Goal: Task Accomplishment & Management: Manage account settings

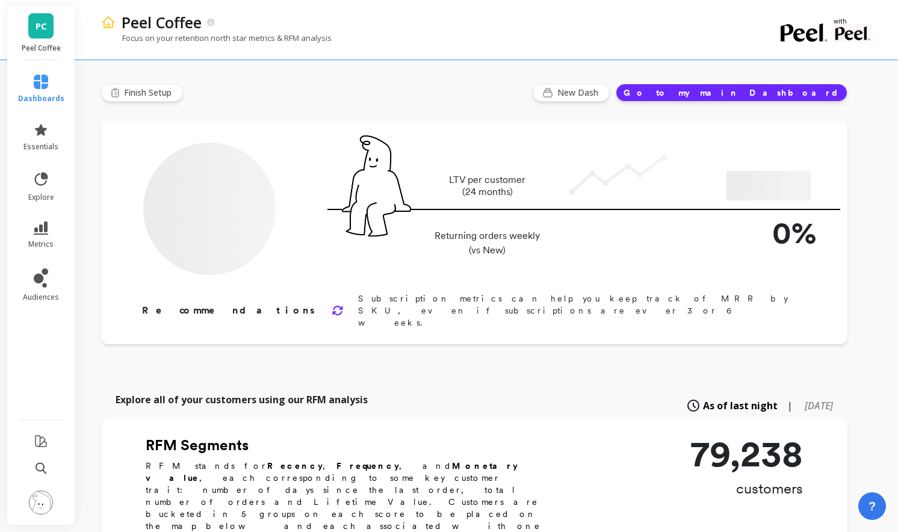
type input "Champions"
type input "8607"
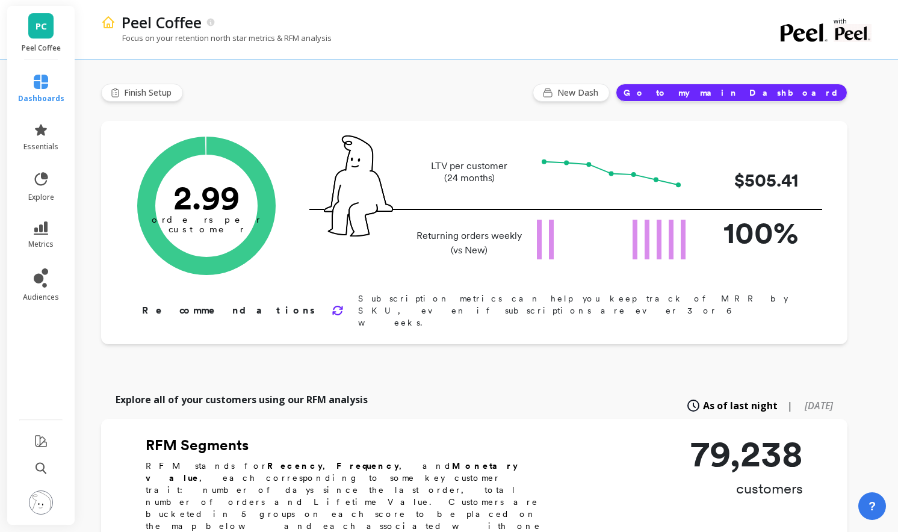
click at [40, 507] on img at bounding box center [41, 503] width 24 height 24
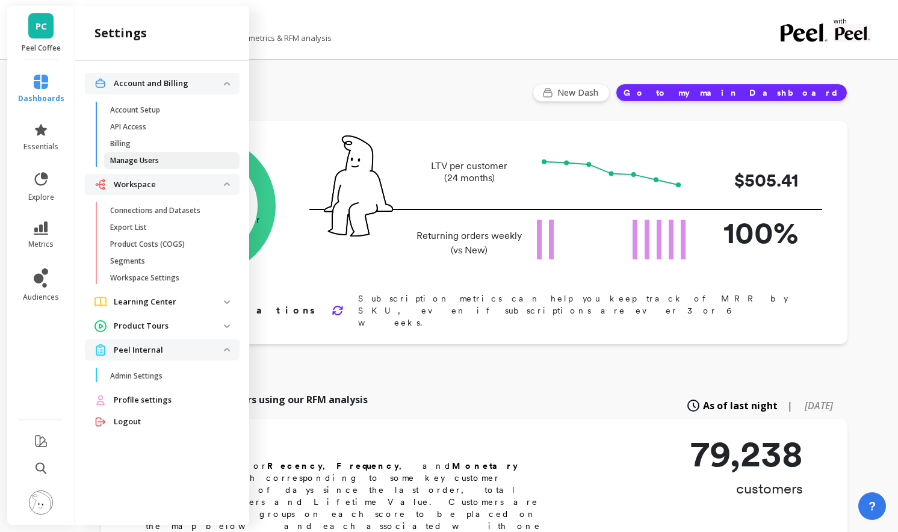
click at [142, 159] on p "Manage Users" at bounding box center [134, 161] width 49 height 10
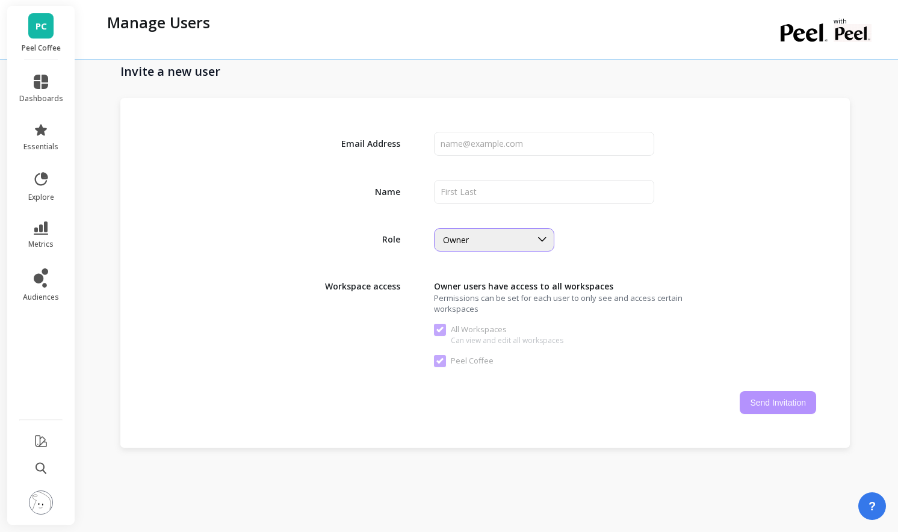
scroll to position [1762, 0]
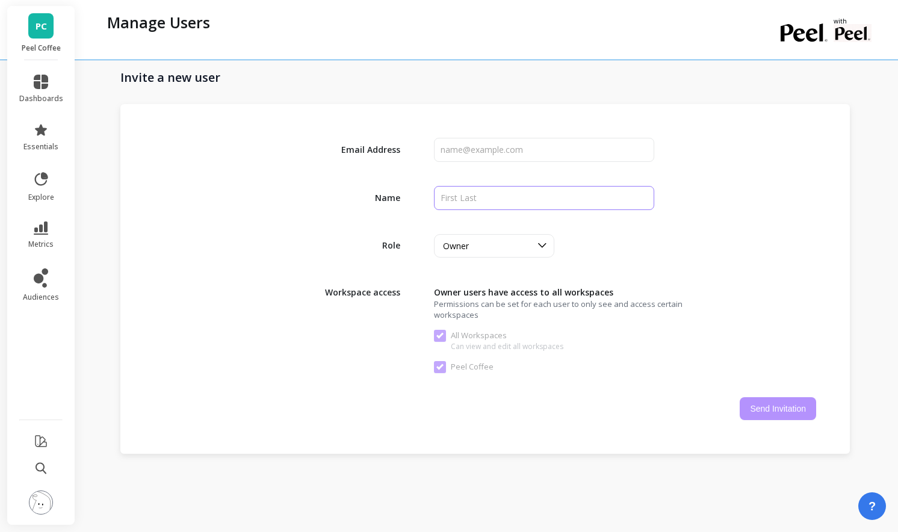
click at [471, 199] on input "input" at bounding box center [544, 198] width 221 height 24
click at [473, 150] on input "input" at bounding box center [544, 150] width 221 height 24
paste input "yvydra@relaycommerce.io"
type input "yvydra@relaycommerce.io"
paste input "Yan Vydra"
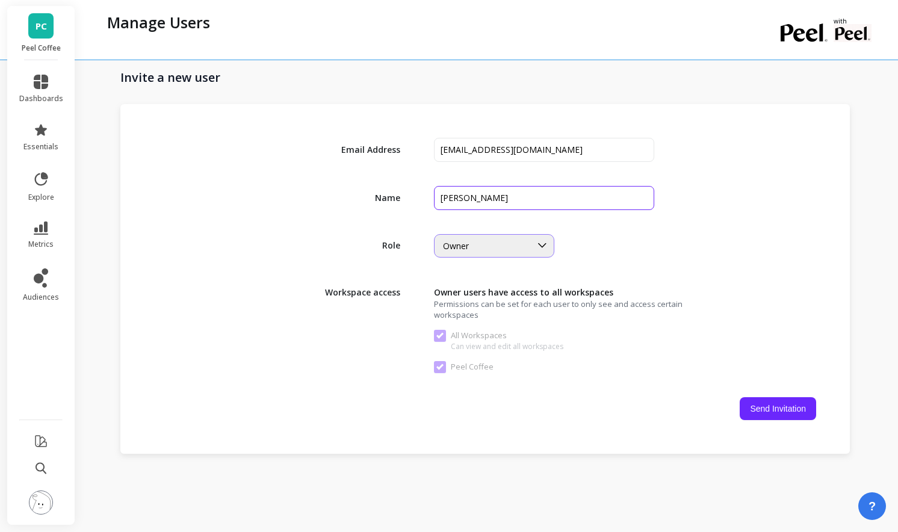
type input "Yan Vydra"
click at [521, 255] on div "Owner" at bounding box center [494, 245] width 120 height 23
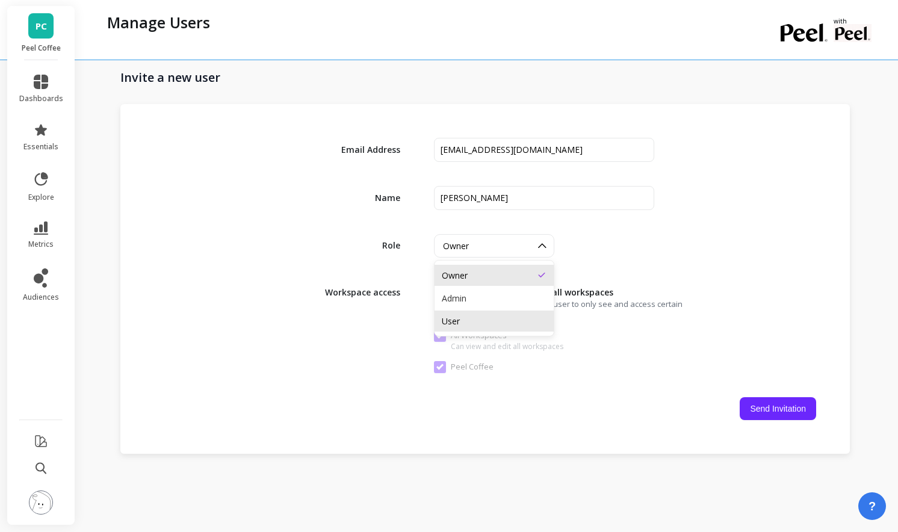
click at [507, 317] on div "User" at bounding box center [494, 320] width 105 height 11
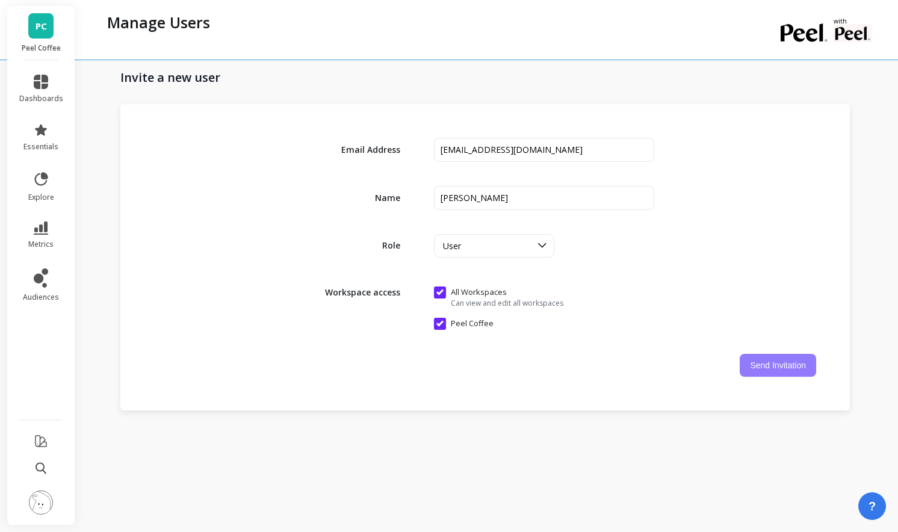
click at [781, 366] on button "Send Invitation" at bounding box center [778, 365] width 76 height 23
checkbox Workspaces "false"
checkbox Coffee "false"
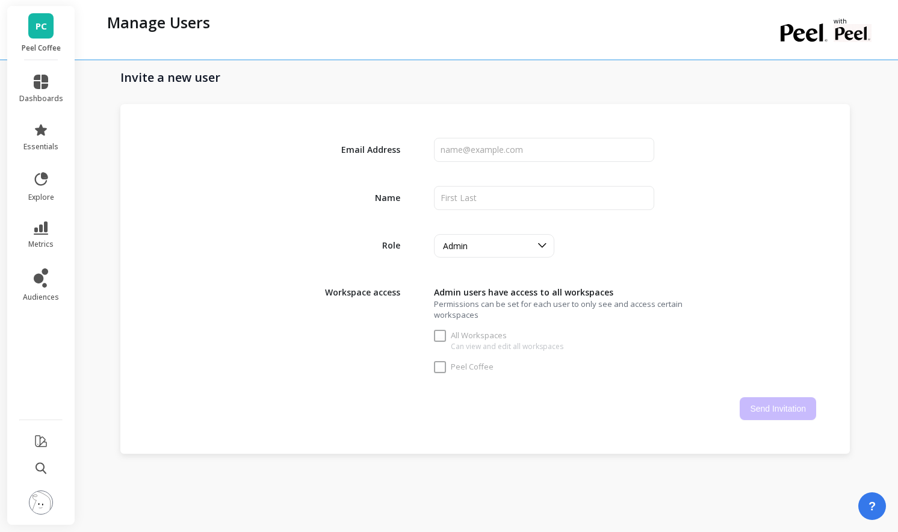
checkbox Workspaces "true"
checkbox Coffee "true"
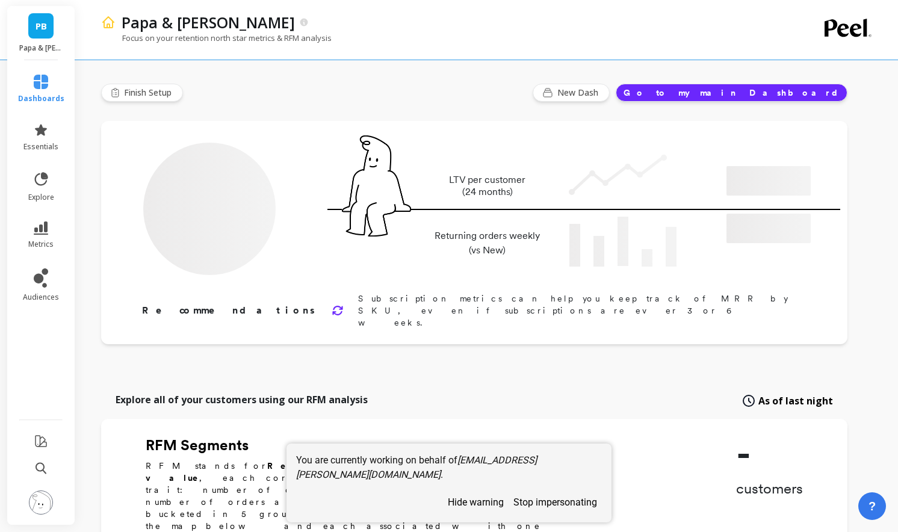
type input "Champions"
type input "5534"
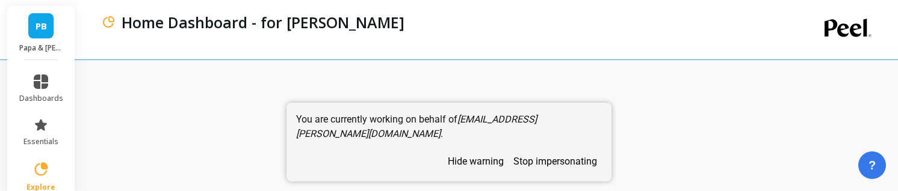
click at [542, 144] on button "stop impersonating" at bounding box center [555, 161] width 93 height 21
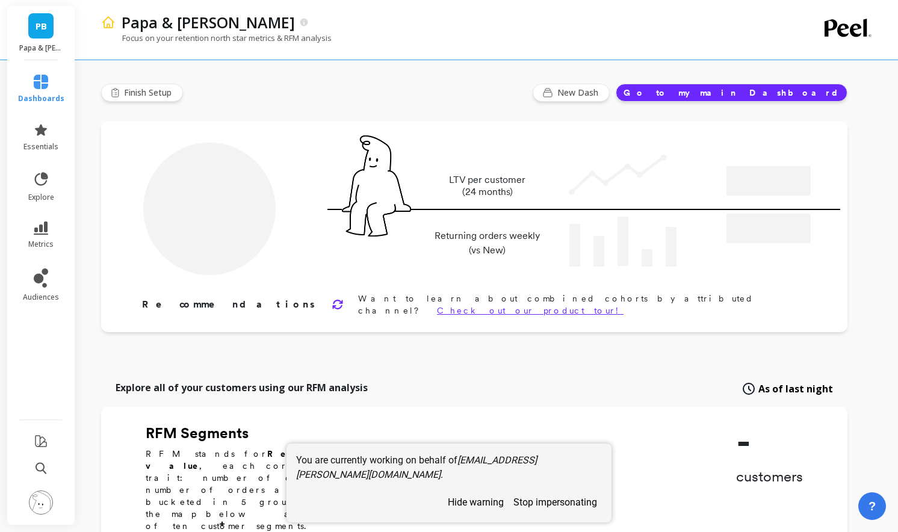
type input "Champions"
type input "5534"
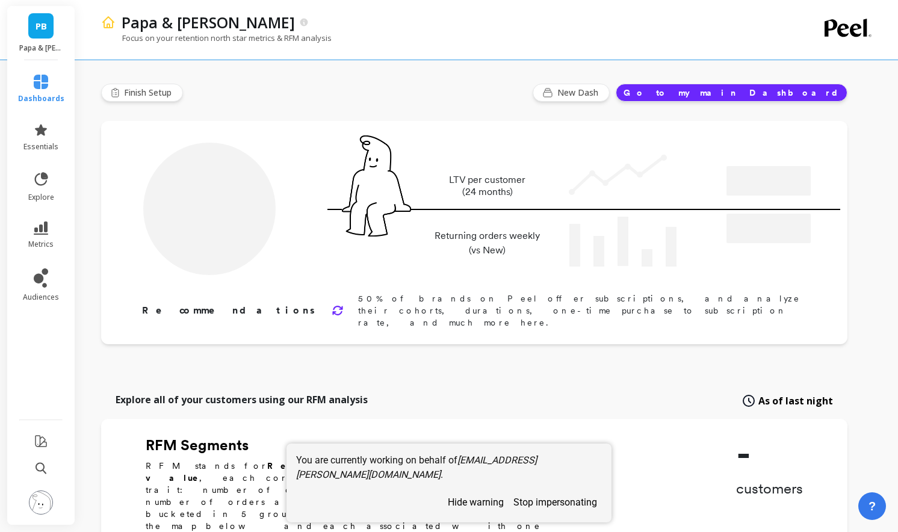
type input "Champions"
type input "5534"
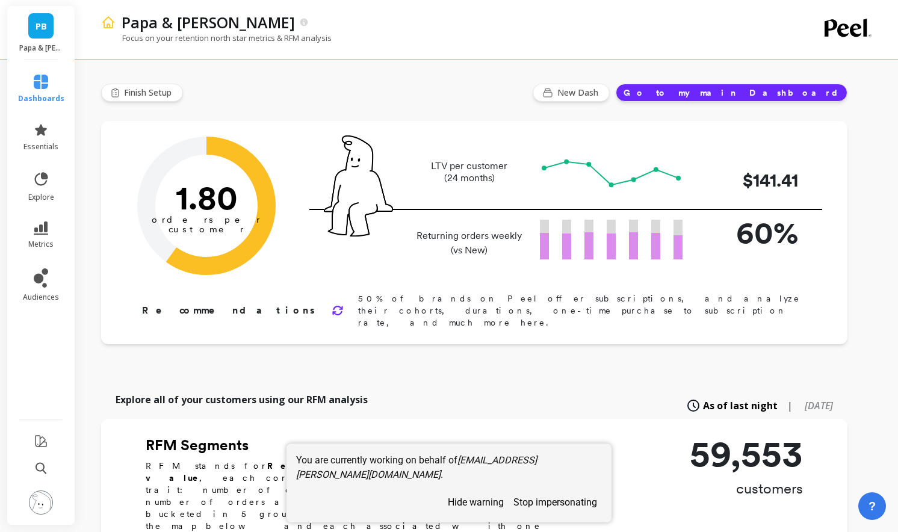
click at [46, 509] on img at bounding box center [41, 503] width 24 height 24
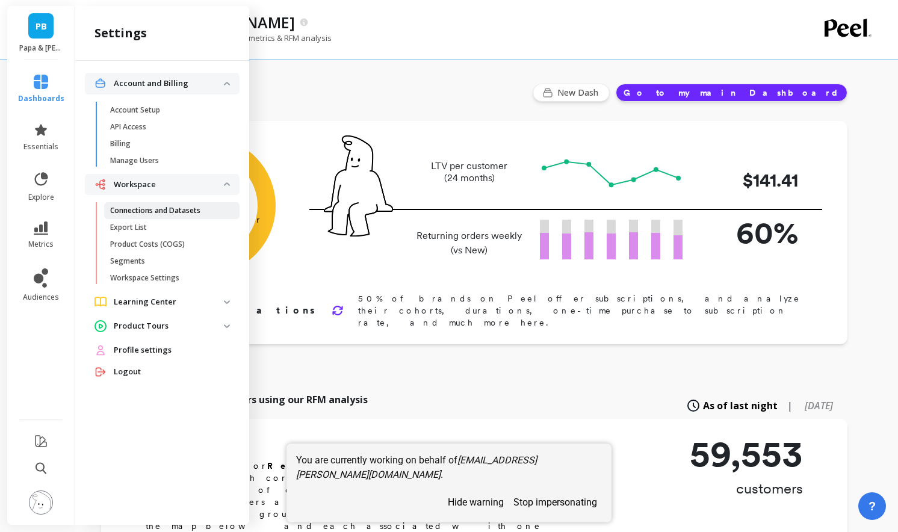
click at [169, 211] on p "Connections and Datasets" at bounding box center [155, 211] width 90 height 10
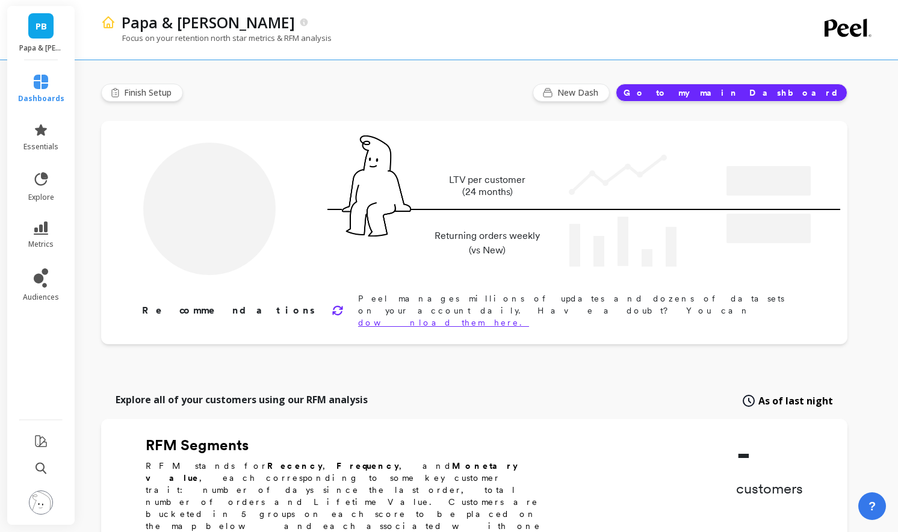
type input "Champions"
type input "5534"
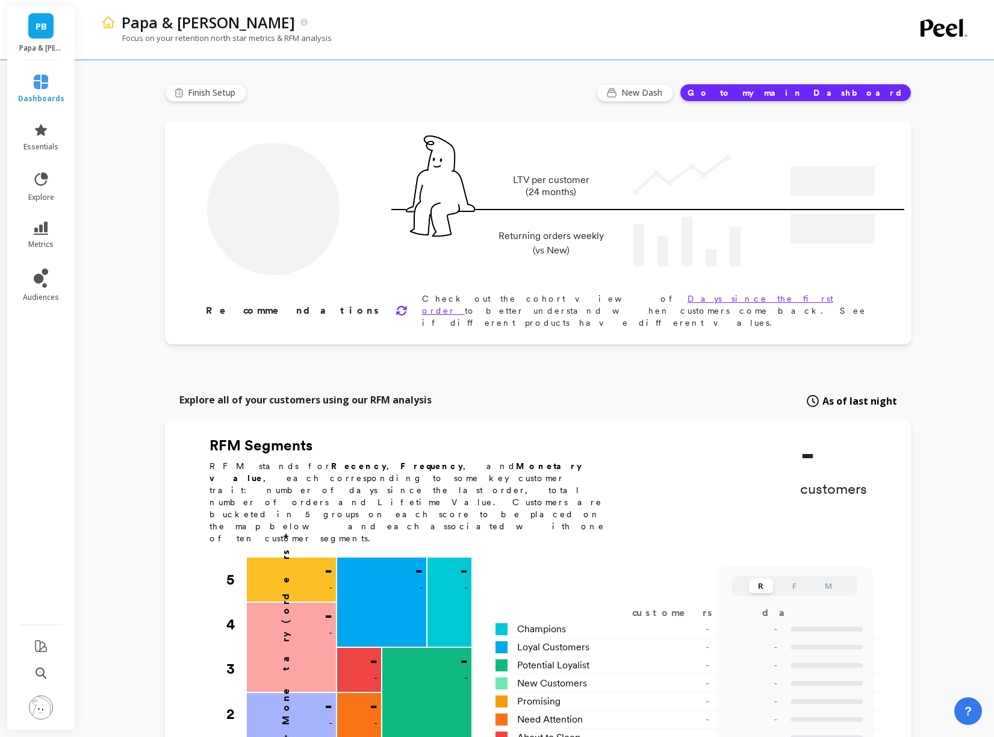
type input "Champions"
type input "5534"
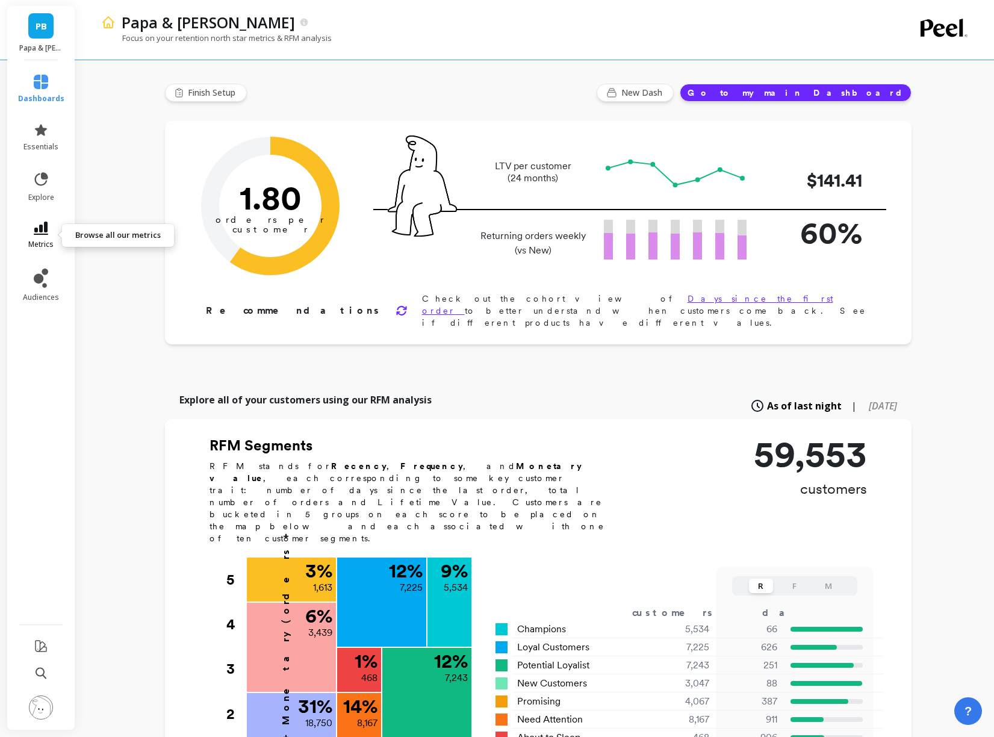
click at [45, 238] on link "metrics" at bounding box center [41, 236] width 46 height 28
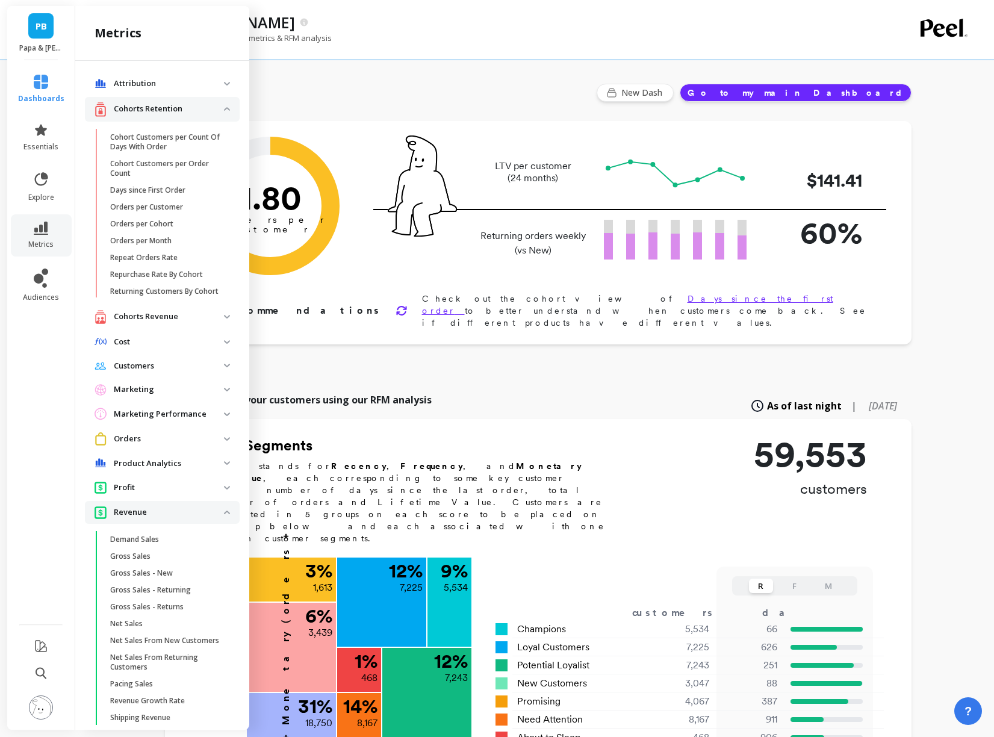
click at [56, 343] on ul "dashboards essentials explore metrics audiences" at bounding box center [41, 338] width 70 height 542
click at [302, 104] on div "Finish Setup New Dash Go to my main Dashboard Orders per Customer is a core gro…" at bounding box center [538, 653] width 746 height 1286
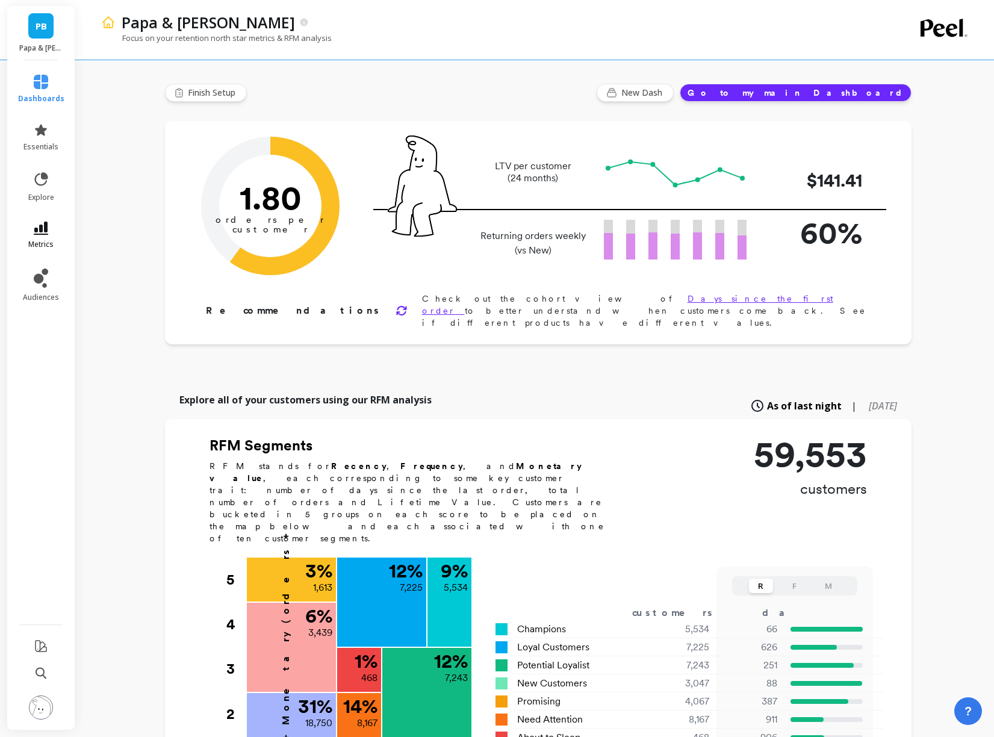
click at [50, 237] on link "metrics" at bounding box center [41, 236] width 46 height 28
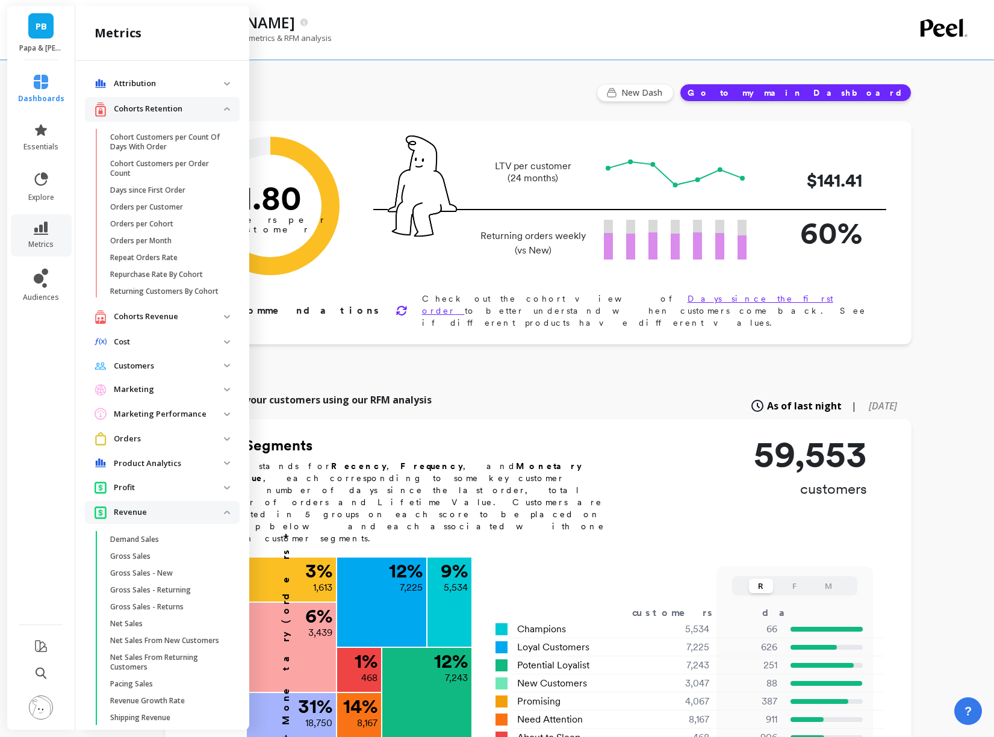
click at [161, 515] on p "Revenue" at bounding box center [169, 512] width 110 height 12
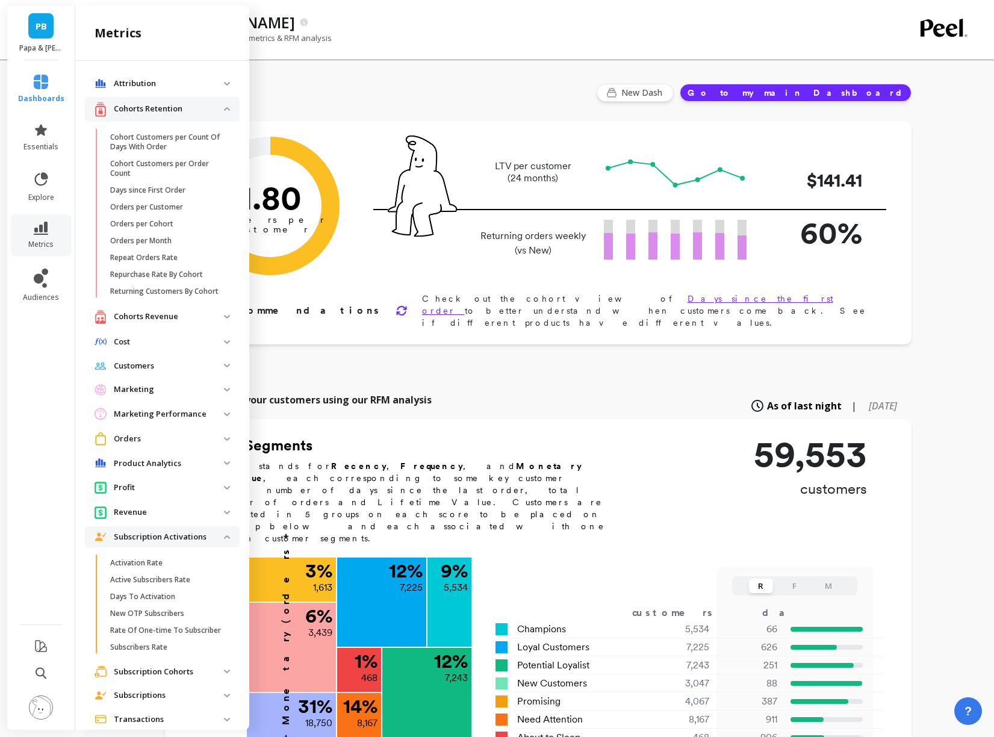
click at [159, 511] on p "Revenue" at bounding box center [169, 512] width 110 height 12
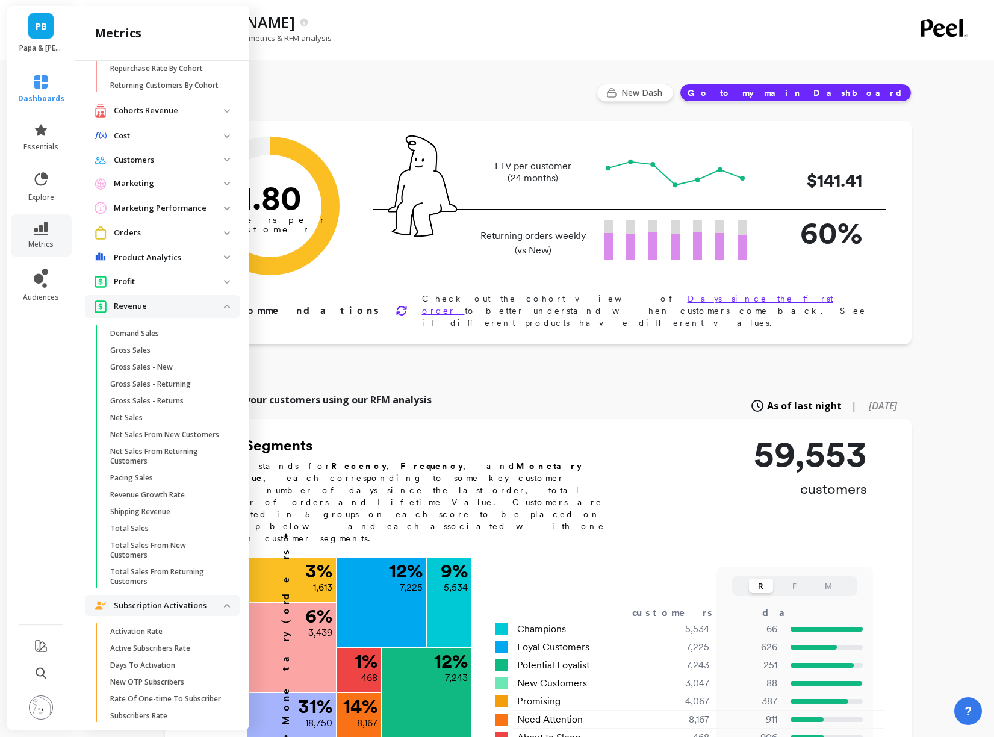
click at [158, 300] on p "Revenue" at bounding box center [169, 306] width 110 height 12
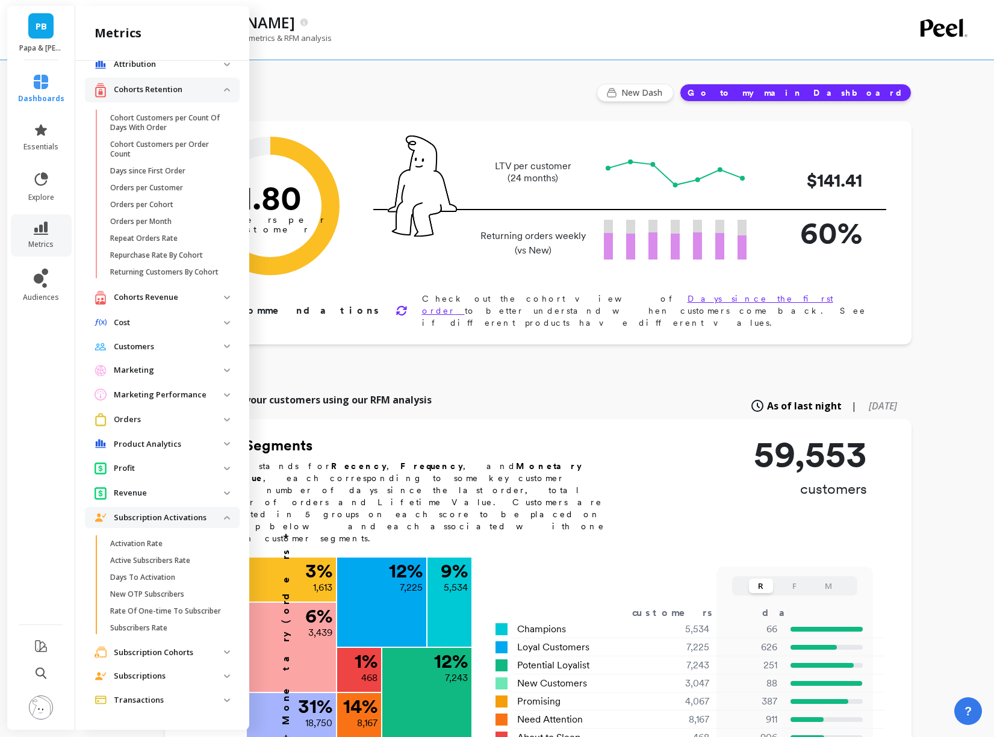
click at [150, 487] on p "Revenue" at bounding box center [169, 493] width 110 height 12
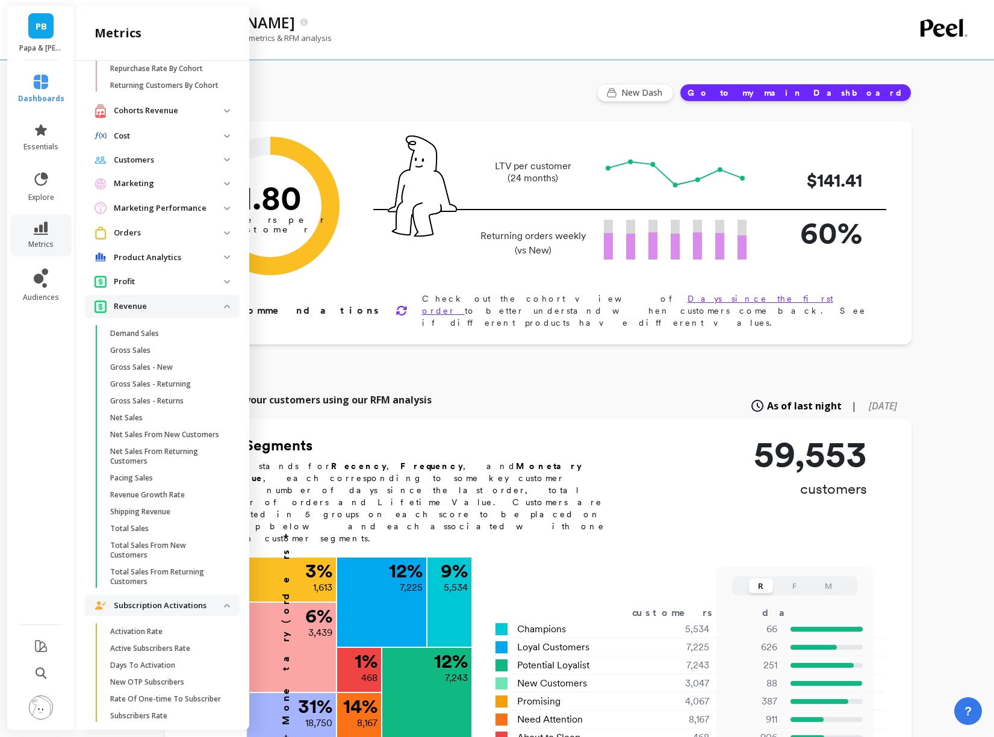
click at [457, 362] on div "Finish Setup New Dash Go to my main Dashboard Orders per Customer is a core gro…" at bounding box center [538, 653] width 746 height 1286
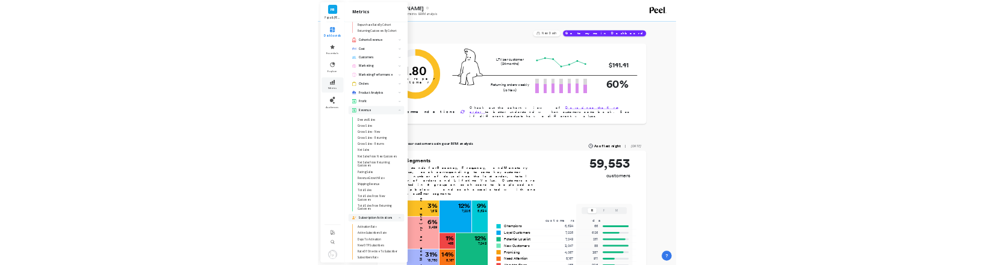
scroll to position [0, 0]
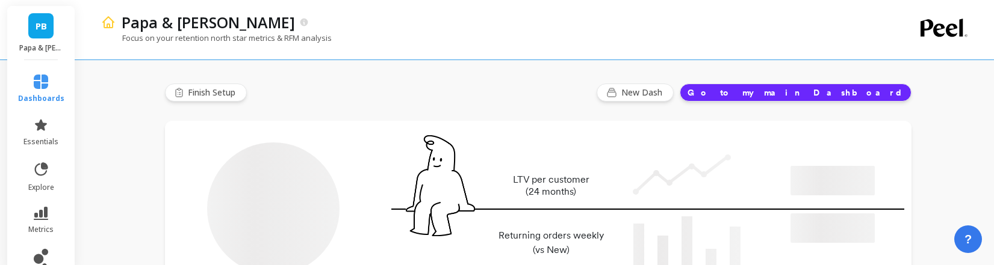
type input "Champions"
type input "5534"
